Goal: Task Accomplishment & Management: Manage account settings

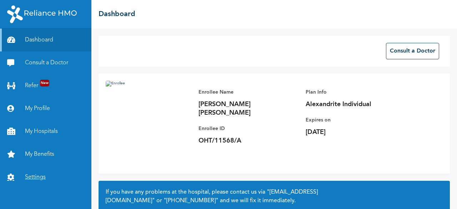
click at [24, 172] on link "Settings" at bounding box center [45, 177] width 91 height 23
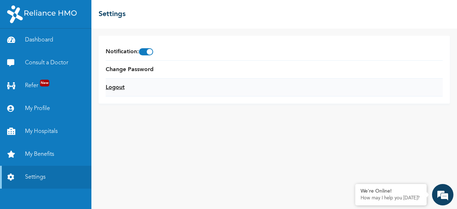
click at [110, 89] on link "Logout" at bounding box center [115, 87] width 19 height 9
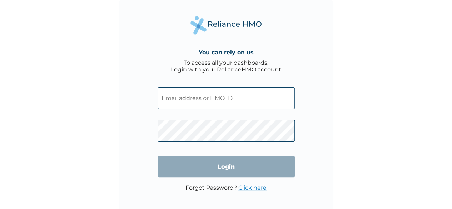
type input "oht/11568/a"
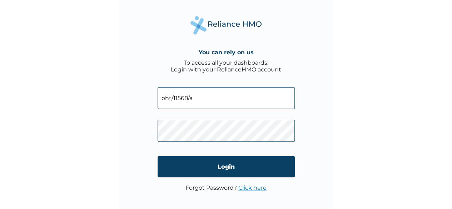
drag, startPoint x: 172, startPoint y: 159, endPoint x: 197, endPoint y: 99, distance: 64.6
click at [197, 99] on form "oht/11568/a Login" at bounding box center [225, 132] width 137 height 104
click at [197, 99] on input "oht/11568/a" at bounding box center [225, 98] width 137 height 22
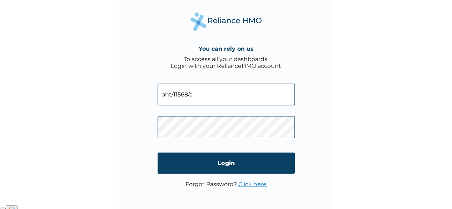
scroll to position [5, 0]
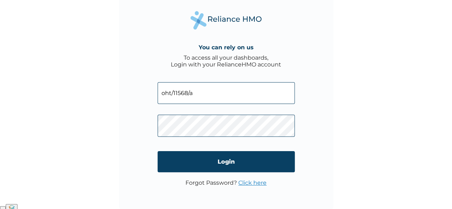
drag, startPoint x: 206, startPoint y: 87, endPoint x: 137, endPoint y: 97, distance: 70.0
click at [137, 97] on div "You can rely on us To access all your dashboards, Login with your RelianceHMO a…" at bounding box center [226, 102] width 214 height 214
click at [145, 130] on div "You can rely on us To access all your dashboards, Login with your RelianceHMO a…" at bounding box center [226, 102] width 214 height 214
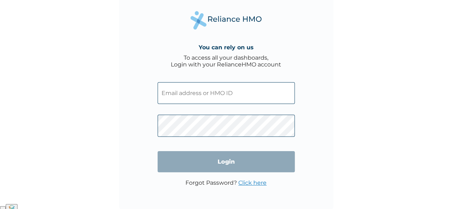
click at [182, 92] on input "text" at bounding box center [225, 93] width 137 height 22
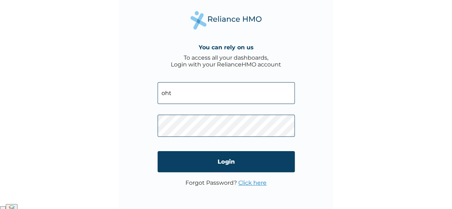
drag, startPoint x: 216, startPoint y: 90, endPoint x: 127, endPoint y: 94, distance: 89.0
click at [127, 94] on div "You can rely on us To access all your dashboards, Login with your RelianceHMO a…" at bounding box center [226, 102] width 214 height 214
paste input "OHT/11496/A"
type input "OHT/11496/A"
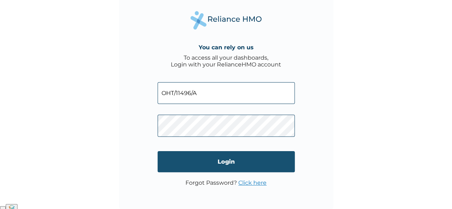
click at [183, 156] on input "Login" at bounding box center [225, 161] width 137 height 21
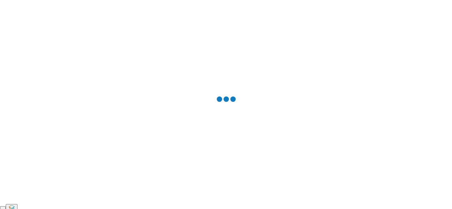
scroll to position [0, 0]
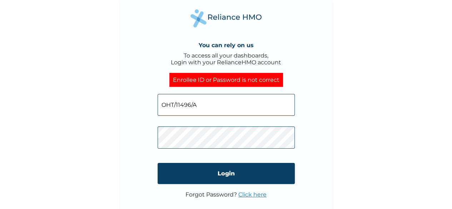
click at [154, 142] on div "You can rely on us To access all your dashboards, Login with your RelianceHMO a…" at bounding box center [226, 107] width 214 height 214
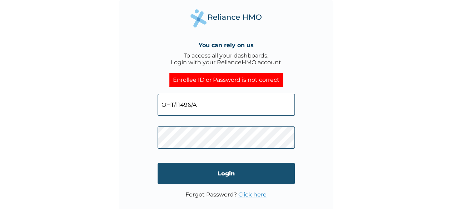
click at [178, 170] on input "Login" at bounding box center [225, 173] width 137 height 21
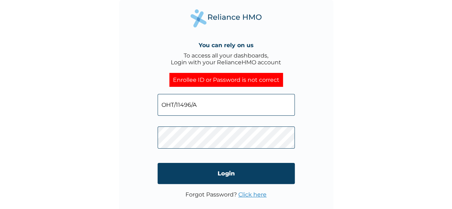
click at [247, 196] on link "Click here" at bounding box center [252, 194] width 28 height 7
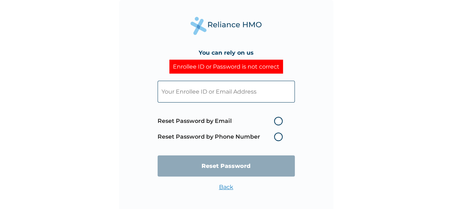
click at [165, 92] on input "text" at bounding box center [225, 92] width 137 height 22
click at [279, 122] on label "Reset Password by Email" at bounding box center [221, 121] width 129 height 9
click at [275, 122] on input "Reset Password by Email" at bounding box center [269, 120] width 11 height 11
radio input "true"
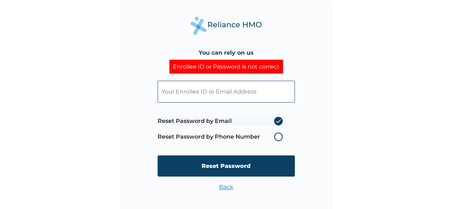
click at [225, 92] on input "text" at bounding box center [225, 92] width 137 height 22
type input "adebukola.adejumo@hugotech.co"
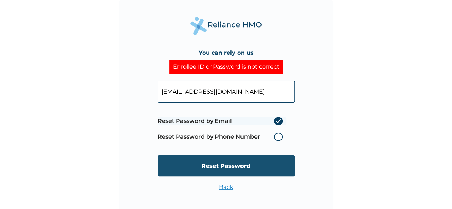
click at [212, 169] on input "Reset Password" at bounding box center [225, 165] width 137 height 21
